Goal: Communication & Community: Answer question/provide support

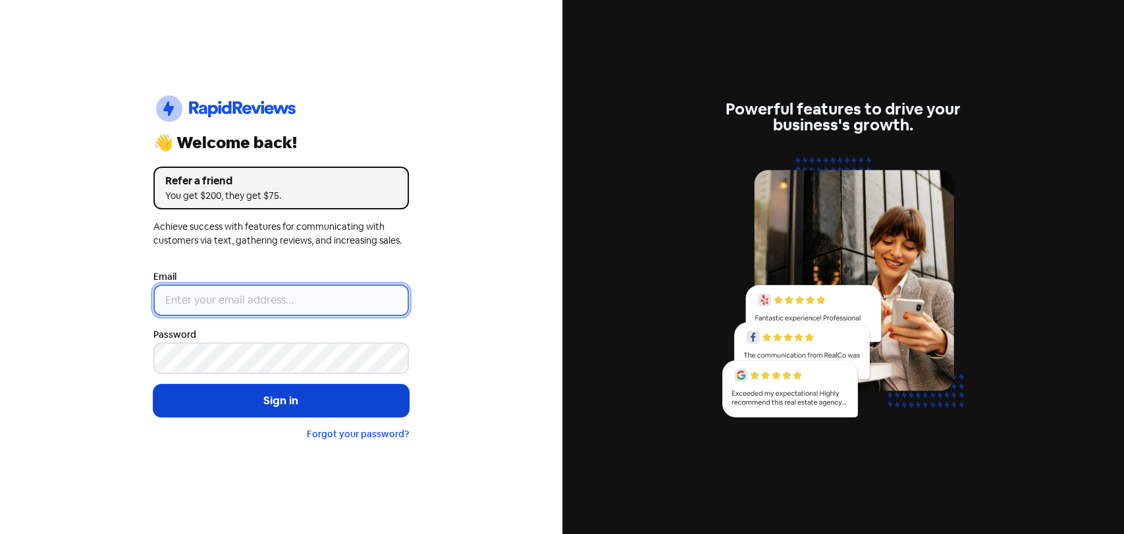
type input "[EMAIL_ADDRESS][PERSON_NAME][DOMAIN_NAME]"
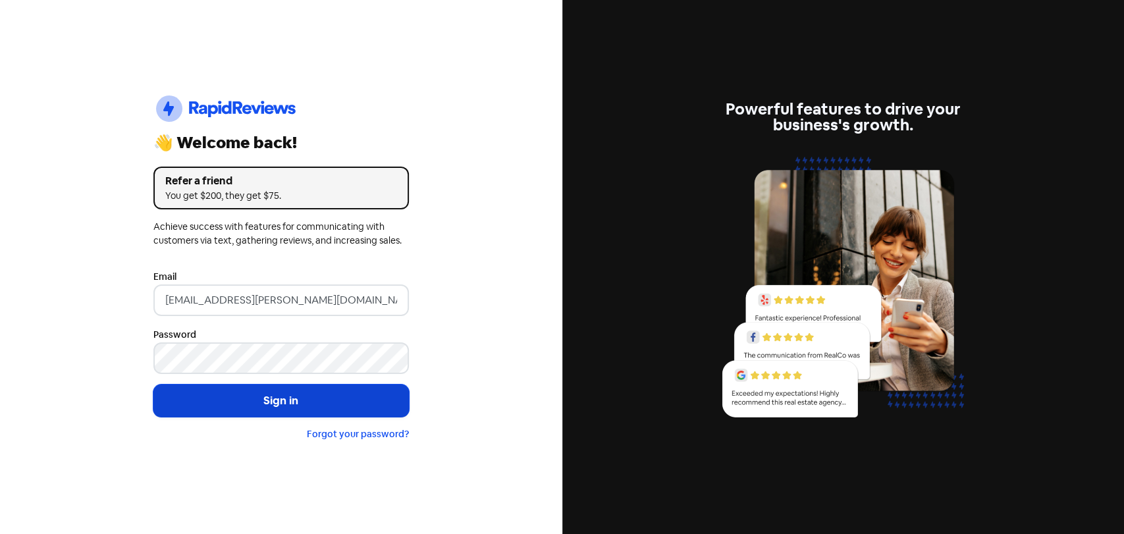
click at [216, 407] on button "Sign in" at bounding box center [281, 401] width 256 height 33
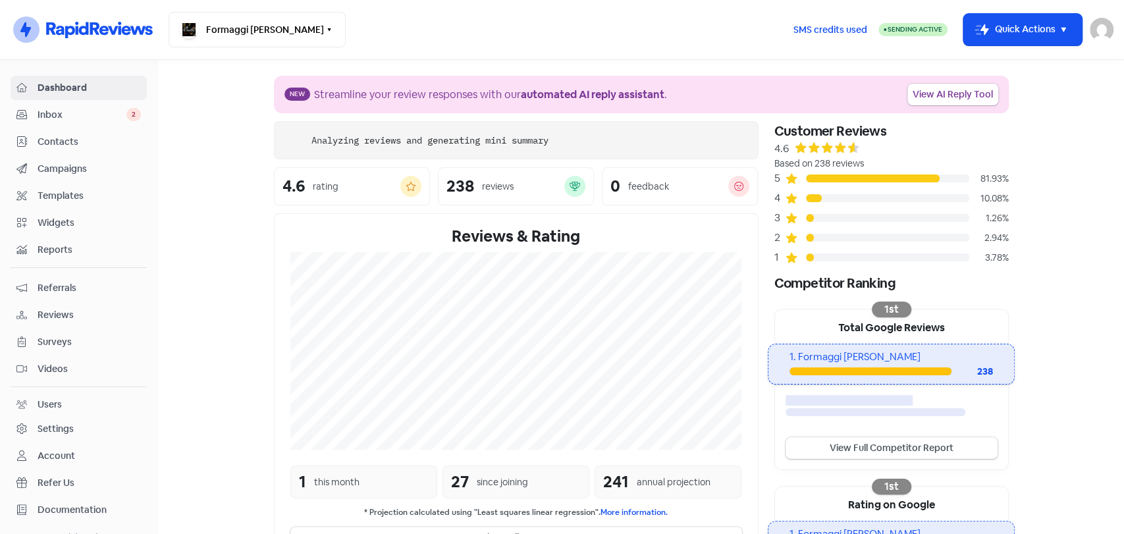
click at [75, 112] on span "Inbox" at bounding box center [82, 115] width 89 height 14
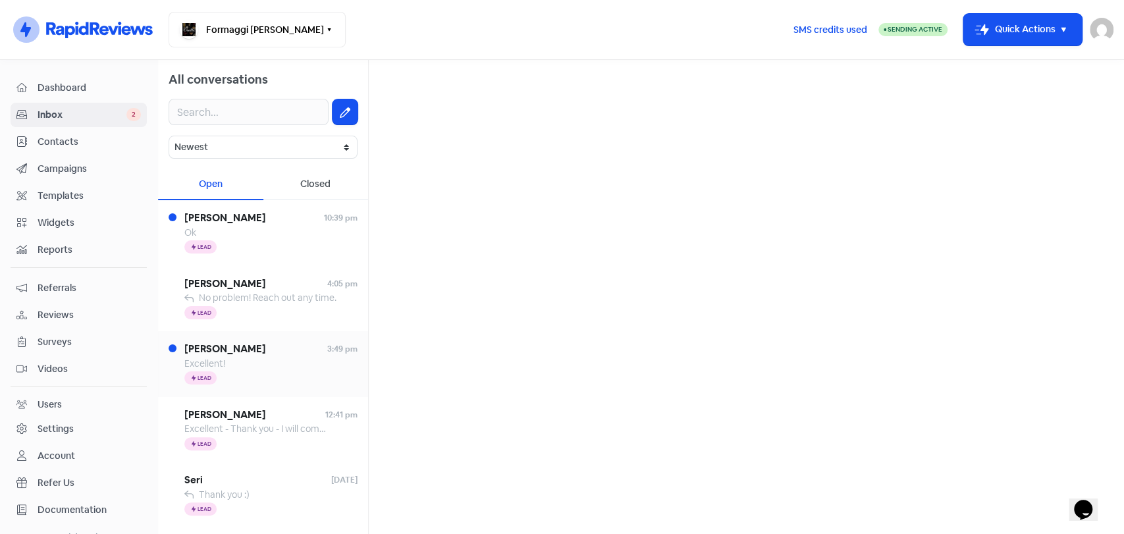
click at [244, 379] on div "Icon For Thunder Lead" at bounding box center [270, 379] width 173 height 16
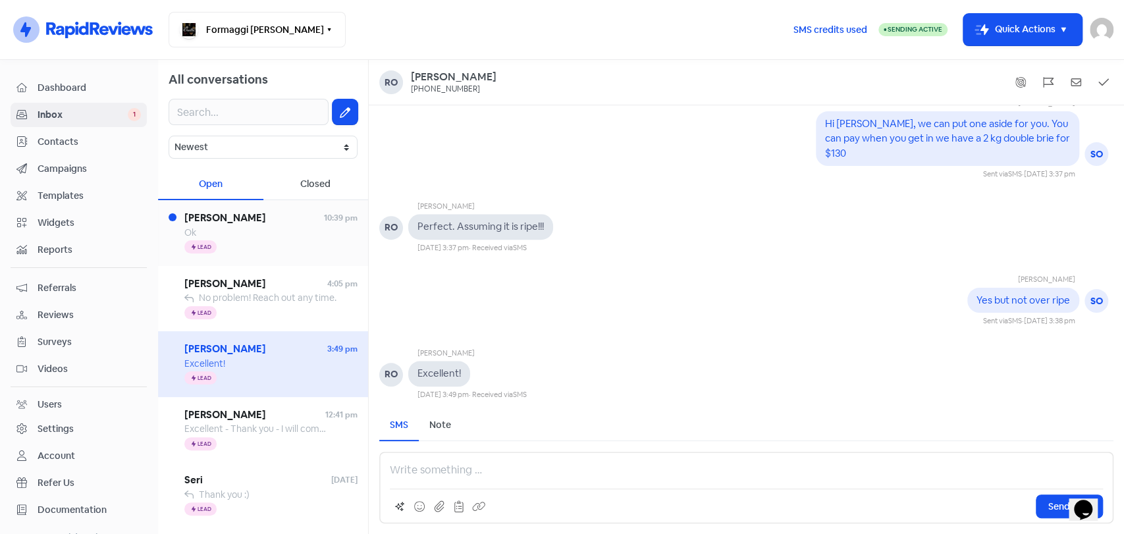
click at [284, 223] on span "[PERSON_NAME]" at bounding box center [254, 218] width 140 height 15
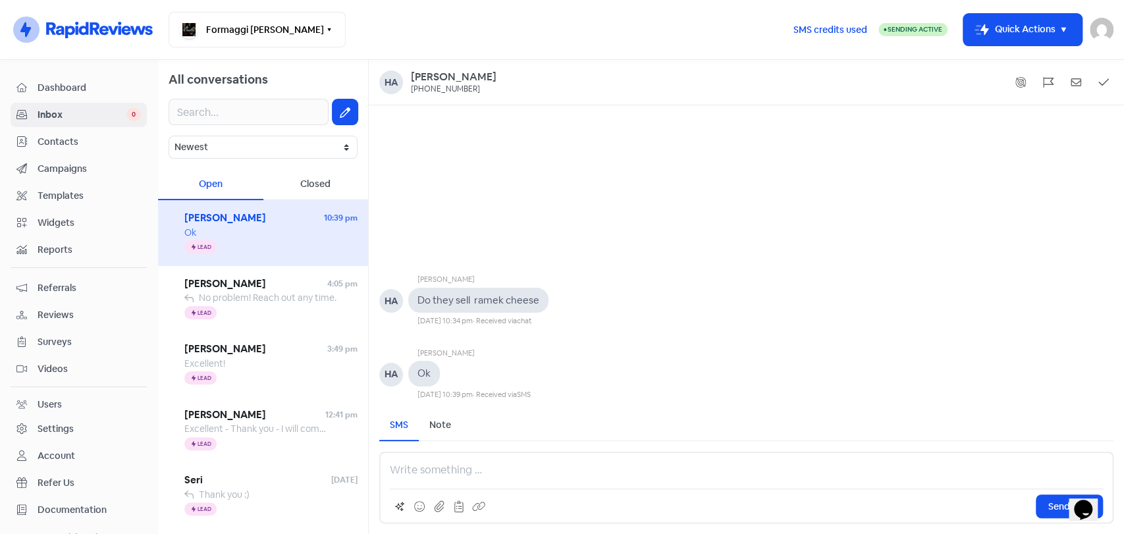
click at [475, 470] on p at bounding box center [746, 470] width 713 height 16
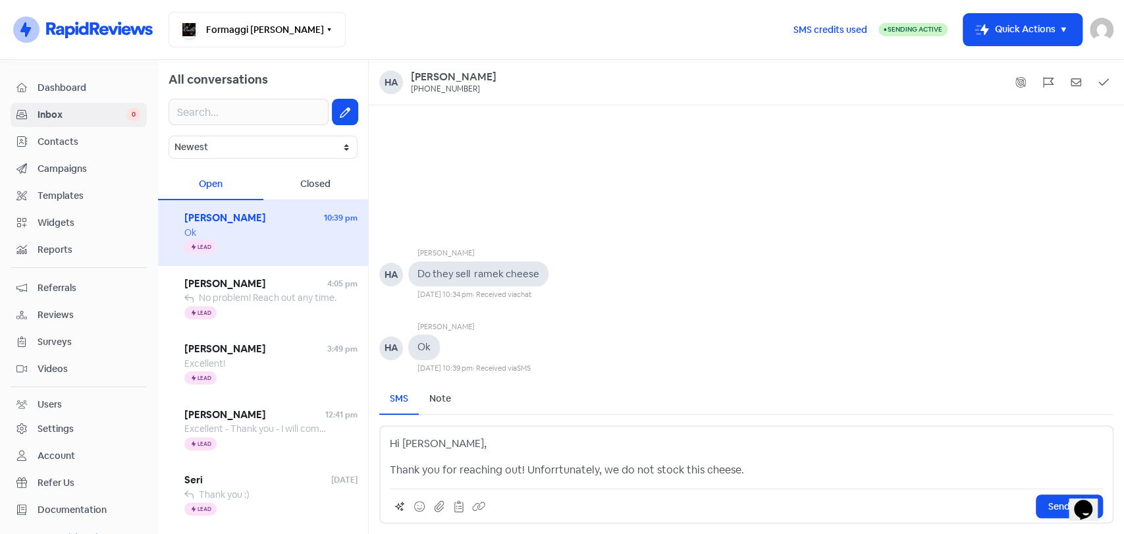
click at [553, 468] on p "Thank you for reaching out! Unforrtunately, we do not stock this cheese." at bounding box center [746, 470] width 713 height 16
click at [786, 473] on p "Thank you for reaching out! Unfortunately, we do not stock this cheese." at bounding box center [746, 470] width 713 height 16
click at [1052, 500] on span "Send SMS" at bounding box center [1069, 507] width 42 height 14
